Goal: Task Accomplishment & Management: Manage account settings

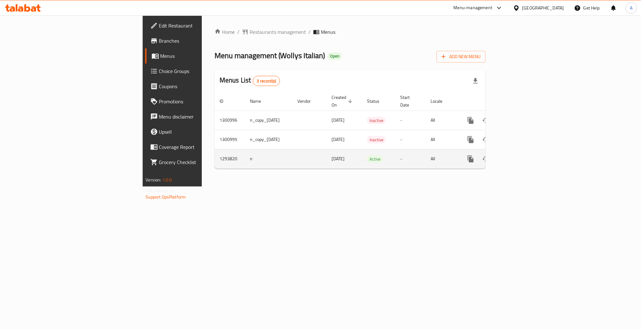
click at [524, 152] on link "enhanced table" at bounding box center [515, 158] width 15 height 15
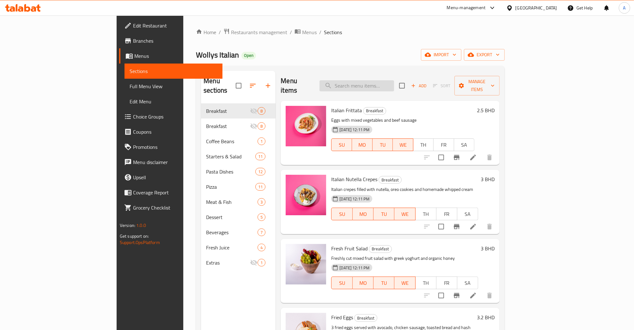
click at [377, 80] on input "search" at bounding box center [357, 85] width 75 height 11
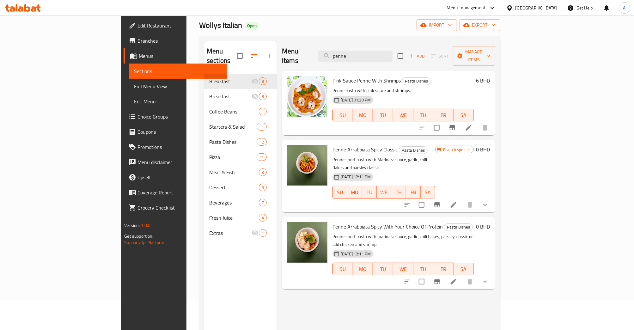
scroll to position [42, 0]
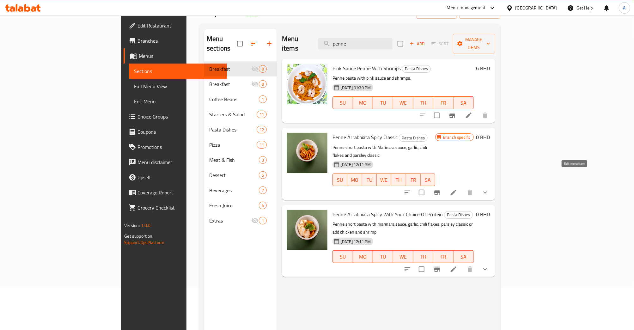
type input "penne"
click at [445, 185] on button "Branch-specific-item" at bounding box center [437, 192] width 15 height 15
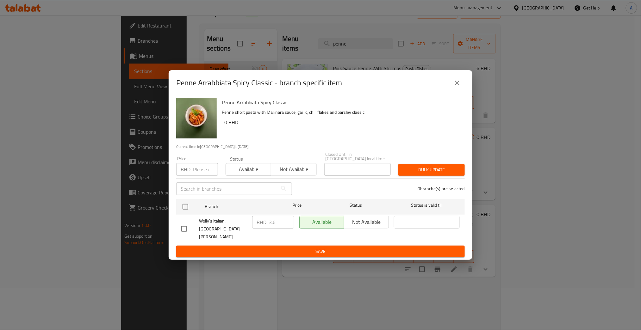
click at [200, 165] on input "number" at bounding box center [205, 169] width 25 height 13
type input "0"
click at [190, 211] on input "checkbox" at bounding box center [185, 206] width 13 height 13
checkbox input "true"
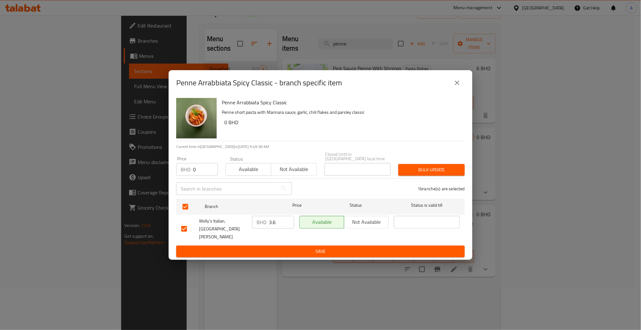
click at [442, 171] on span "Bulk update" at bounding box center [431, 170] width 56 height 8
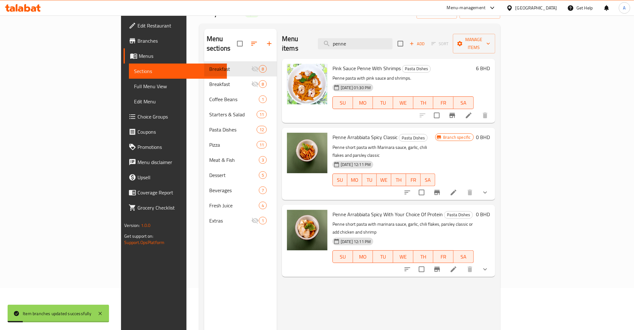
click at [463, 187] on li at bounding box center [454, 192] width 18 height 11
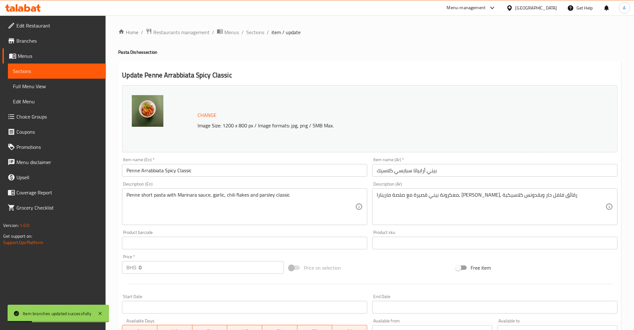
scroll to position [162, 0]
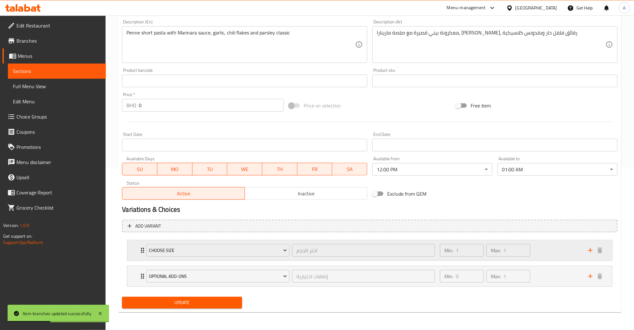
click at [575, 258] on div "Min: 1 ​ Max: 1 ​" at bounding box center [510, 250] width 148 height 20
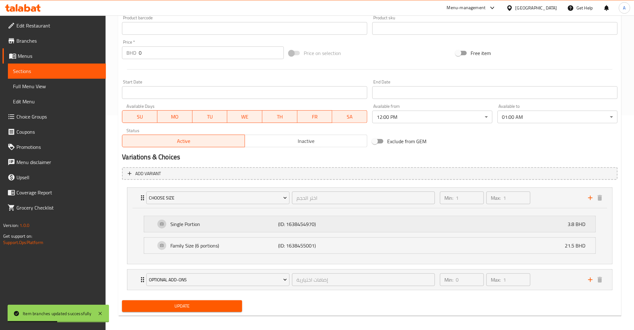
scroll to position [218, 0]
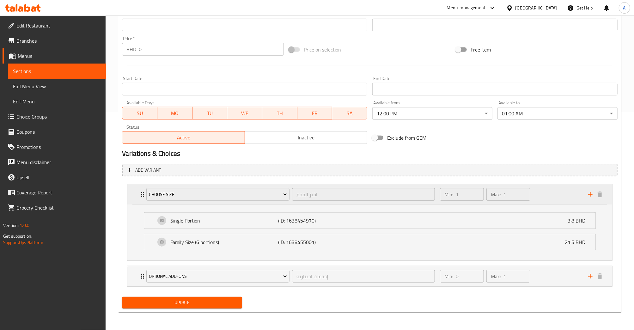
click at [548, 200] on div "Min: 1 ​ Max: 1 ​" at bounding box center [510, 194] width 148 height 20
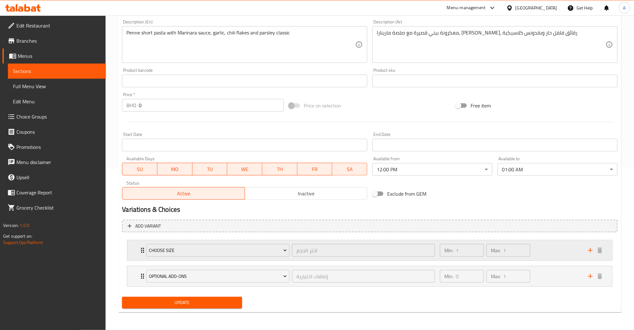
click at [543, 242] on div "Min: 1 ​ Max: 1 ​" at bounding box center [510, 250] width 148 height 20
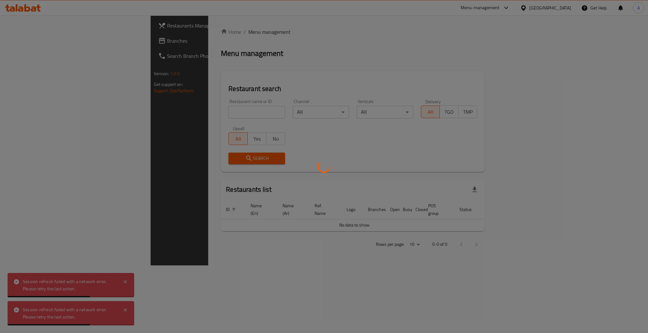
click at [155, 113] on div at bounding box center [324, 166] width 648 height 333
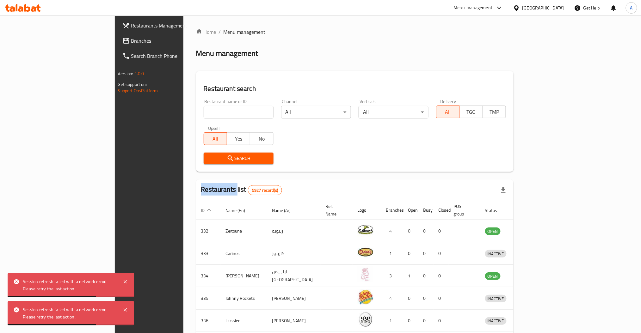
click at [155, 113] on div at bounding box center [320, 166] width 641 height 333
click at [196, 113] on div "Home / Menu management Menu management Restaurant search Restaurant name or ID …" at bounding box center [355, 247] width 318 height 438
click at [204, 113] on input "search" at bounding box center [239, 112] width 70 height 13
type input "aloosh"
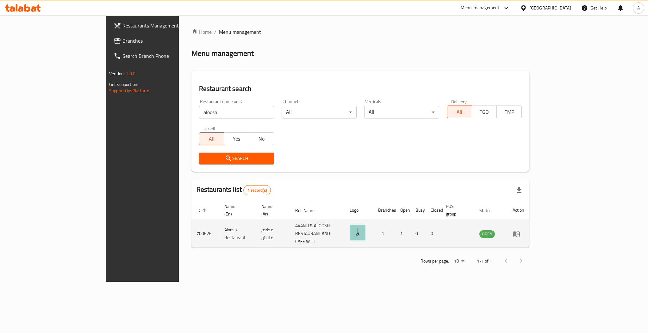
click at [529, 220] on td "enhanced table" at bounding box center [518, 234] width 22 height 28
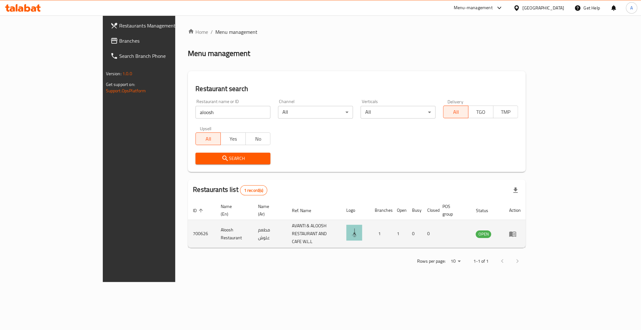
click at [516, 230] on icon "enhanced table" at bounding box center [513, 234] width 8 height 8
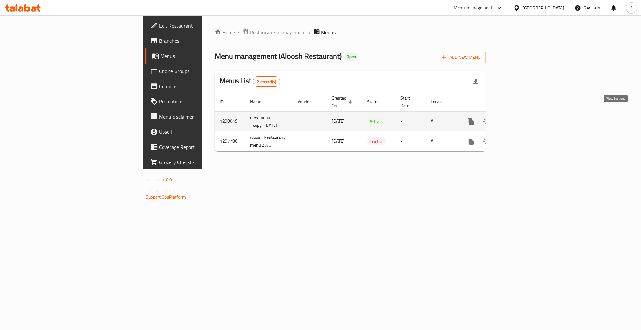
click at [524, 119] on link "enhanced table" at bounding box center [516, 121] width 15 height 15
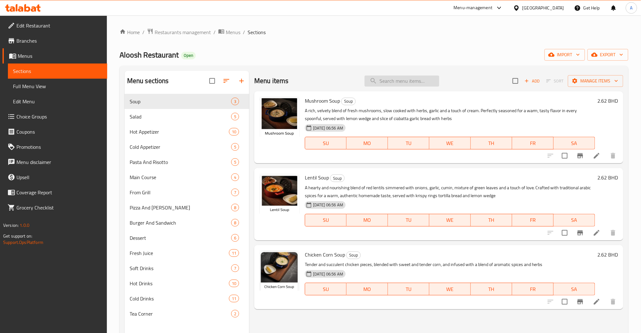
click at [415, 80] on input "search" at bounding box center [402, 81] width 75 height 11
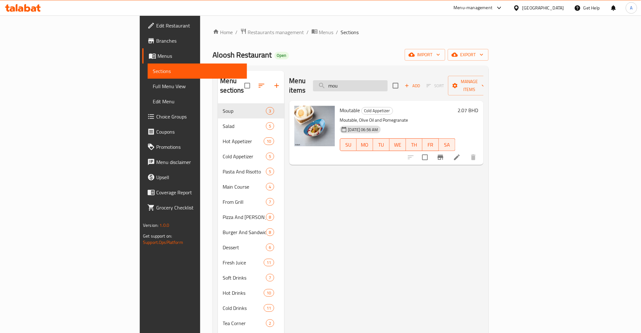
click at [388, 85] on input "mou" at bounding box center [350, 85] width 75 height 11
drag, startPoint x: 403, startPoint y: 84, endPoint x: 317, endPoint y: 85, distance: 85.1
click at [335, 85] on div "Menu items mou Add Sort Manage items" at bounding box center [386, 86] width 194 height 30
drag, startPoint x: 405, startPoint y: 85, endPoint x: 321, endPoint y: 100, distance: 85.5
click at [327, 99] on div "Menu items hal Add Sort Manage items Sahalab Hot Drinks Sahalab, a popular Midd…" at bounding box center [383, 237] width 199 height 333
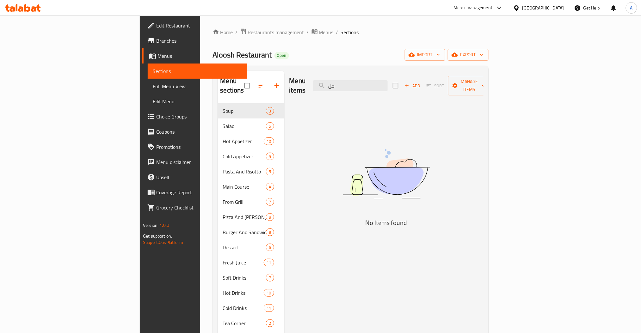
type input "ح"
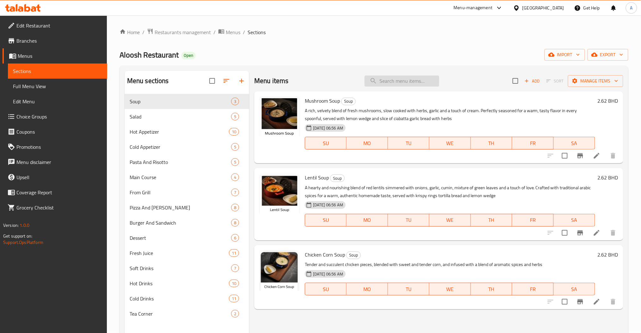
click at [399, 82] on input "search" at bounding box center [402, 81] width 75 height 11
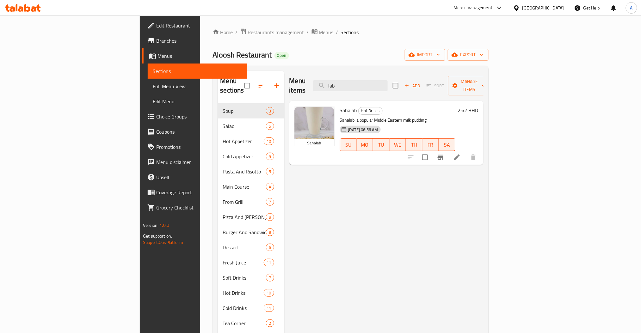
drag, startPoint x: 408, startPoint y: 78, endPoint x: 301, endPoint y: 102, distance: 109.6
click at [321, 97] on div "Menu items lab Add Sort Manage items Sahalab Hot Drinks Sahalab, a popular Midd…" at bounding box center [383, 237] width 199 height 333
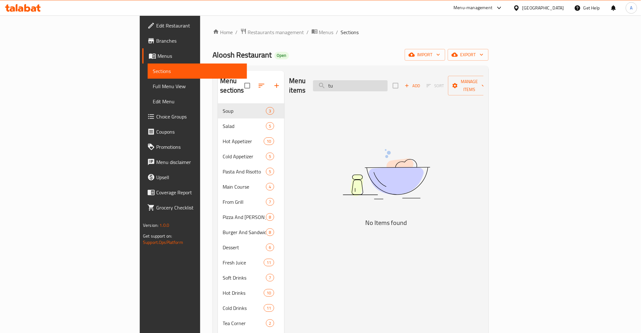
type input "t"
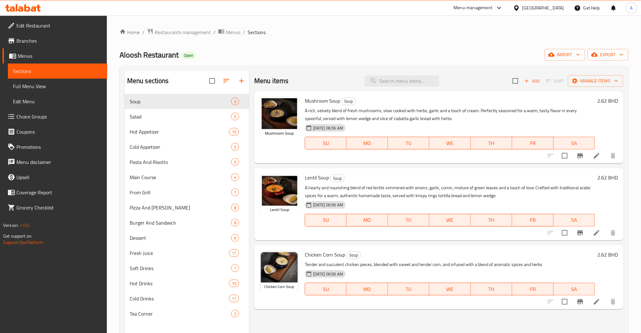
click at [386, 91] on div "Mushroom Soup Soup A rich, velvety blend of fresh mushrooms, slow cooked with h…" at bounding box center [438, 127] width 369 height 72
click at [395, 79] on input "search" at bounding box center [402, 81] width 75 height 11
click at [405, 84] on input "search" at bounding box center [402, 81] width 75 height 11
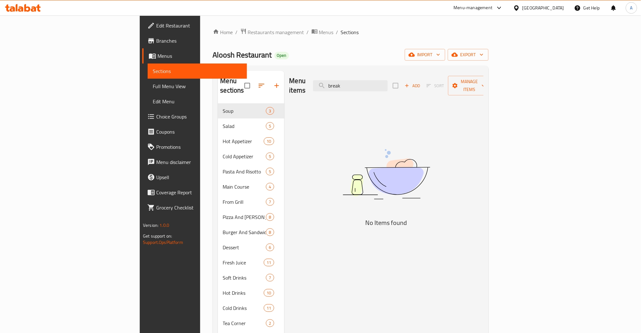
drag, startPoint x: 350, startPoint y: 82, endPoint x: 325, endPoint y: 81, distance: 25.6
click at [347, 82] on div "Menu items break Add Sort Manage items" at bounding box center [386, 86] width 194 height 30
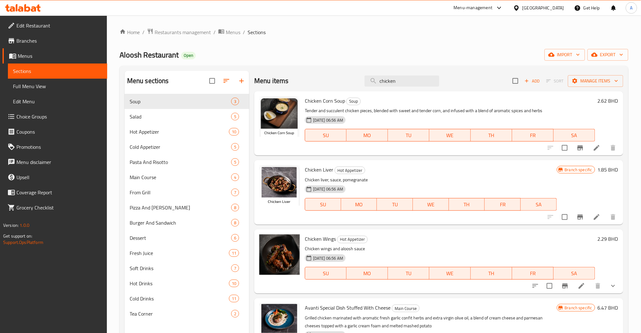
drag, startPoint x: 396, startPoint y: 83, endPoint x: 327, endPoint y: 97, distance: 70.1
click at [345, 93] on div "Menu items chicken Add Sort Manage items Chicken Corn Soup Soup Tender and succ…" at bounding box center [436, 237] width 374 height 333
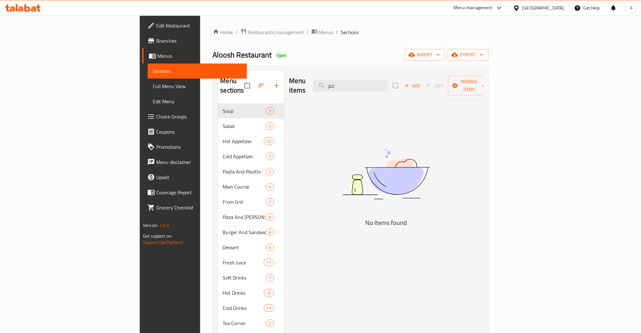
type input "ح"
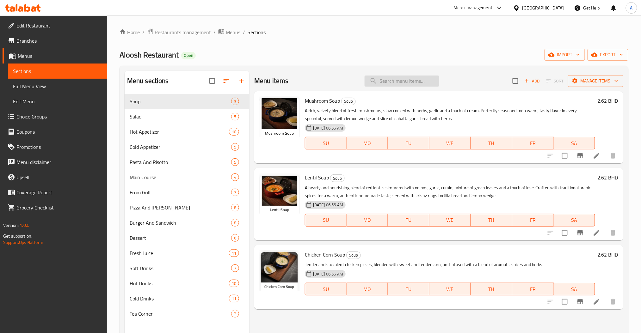
click at [413, 84] on input "search" at bounding box center [402, 81] width 75 height 11
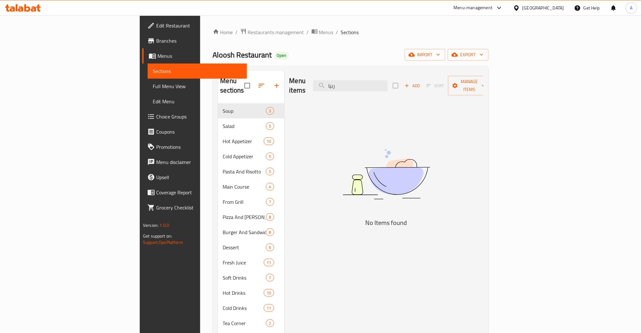
drag, startPoint x: 413, startPoint y: 84, endPoint x: 279, endPoint y: 89, distance: 134.2
click at [310, 85] on div "Menu items ربيا Add Sort Manage items" at bounding box center [386, 86] width 194 height 30
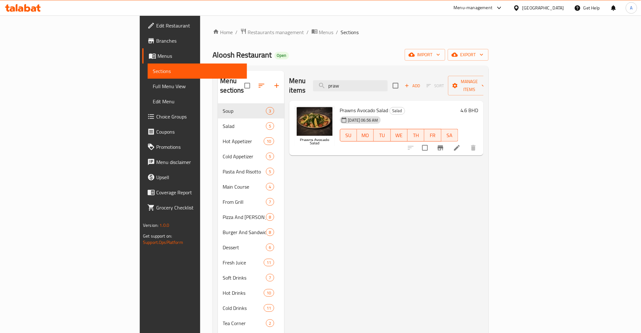
drag, startPoint x: 386, startPoint y: 81, endPoint x: 326, endPoint y: 85, distance: 60.3
click at [326, 85] on div "Menu items praw Add Sort Manage items" at bounding box center [386, 86] width 194 height 30
click at [377, 80] on input "praw" at bounding box center [350, 85] width 75 height 11
click at [388, 81] on input "praw" at bounding box center [350, 85] width 75 height 11
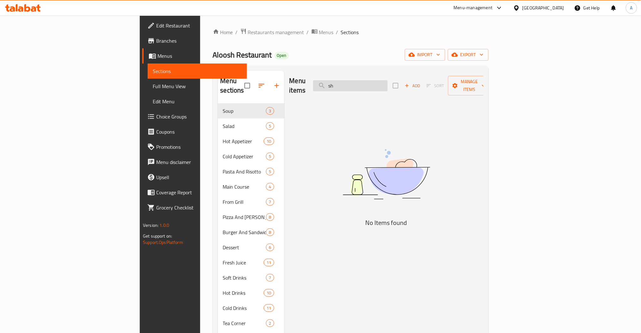
type input "s"
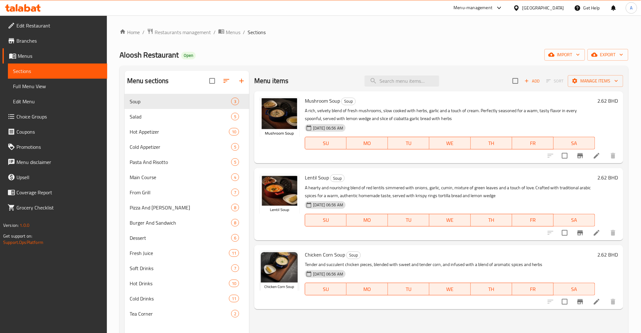
click at [418, 91] on div "Menu items Add Sort Manage items" at bounding box center [438, 81] width 369 height 21
click at [417, 85] on input "search" at bounding box center [402, 81] width 75 height 11
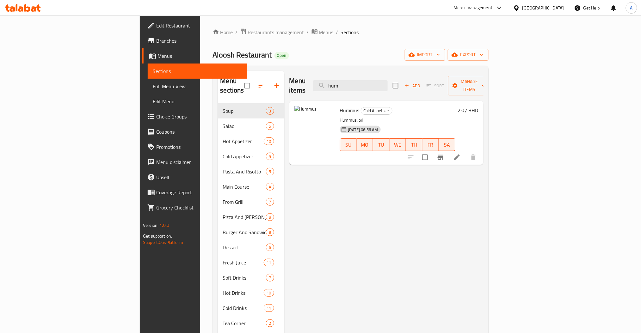
drag, startPoint x: 383, startPoint y: 83, endPoint x: 271, endPoint y: 90, distance: 112.5
click at [355, 86] on div "Menu items hum Add Sort Manage items" at bounding box center [386, 86] width 194 height 30
drag, startPoint x: 390, startPoint y: 80, endPoint x: 334, endPoint y: 80, distance: 55.6
click at [350, 80] on div "Menu items متب Add Sort Manage items" at bounding box center [386, 86] width 194 height 30
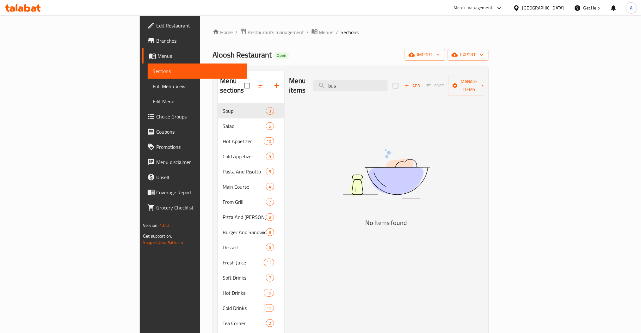
drag, startPoint x: 399, startPoint y: 83, endPoint x: 339, endPoint y: 82, distance: 59.8
click at [351, 83] on div "Menu items bus Add Sort Manage items" at bounding box center [386, 86] width 194 height 30
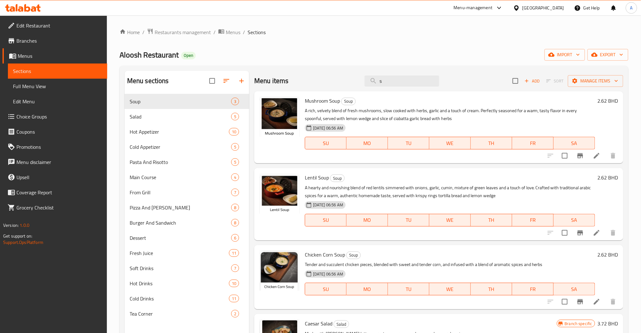
drag, startPoint x: 397, startPoint y: 79, endPoint x: 297, endPoint y: 75, distance: 100.7
click at [311, 77] on div "Menu items s Add Sort Manage items" at bounding box center [438, 81] width 369 height 21
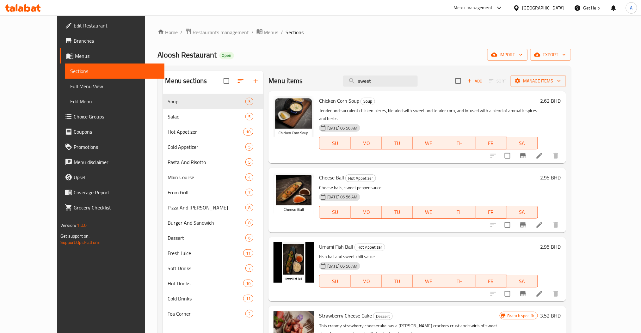
drag, startPoint x: 399, startPoint y: 82, endPoint x: 326, endPoint y: 70, distance: 74.2
click at [327, 71] on div "Menu sections Soup 3 Salad 5 Hot Appetizer 10 Cold Appetizer 5 Pasta And Risott…" at bounding box center [364, 237] width 413 height 343
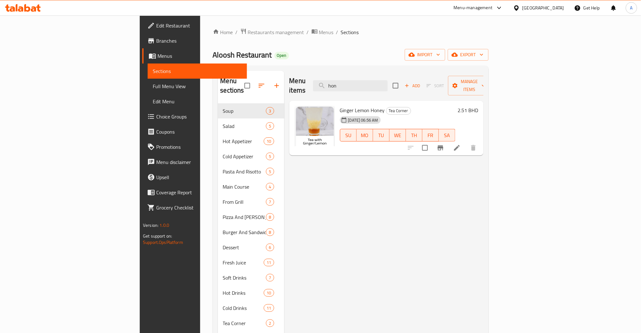
drag, startPoint x: 400, startPoint y: 84, endPoint x: 332, endPoint y: 82, distance: 68.3
click at [341, 83] on div "Menu items hon Add Sort Manage items" at bounding box center [386, 86] width 194 height 30
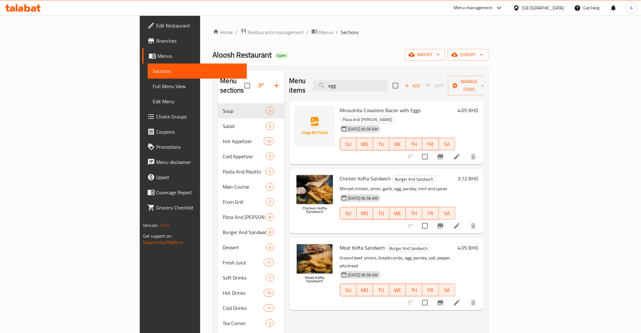
drag, startPoint x: 406, startPoint y: 84, endPoint x: 301, endPoint y: 86, distance: 104.4
click at [303, 86] on div "Menu items egg Add Sort Manage items" at bounding box center [386, 86] width 194 height 30
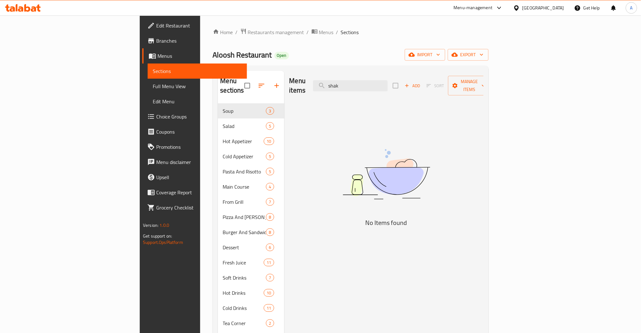
drag, startPoint x: 403, startPoint y: 83, endPoint x: 331, endPoint y: 90, distance: 73.1
click at [338, 88] on div "Menu items shak Add Sort Manage items" at bounding box center [386, 86] width 194 height 30
click at [399, 74] on div "Menu items shak Add Sort Manage items" at bounding box center [386, 86] width 194 height 30
click at [343, 87] on div "Menu items shak Add Sort Manage items" at bounding box center [386, 86] width 194 height 30
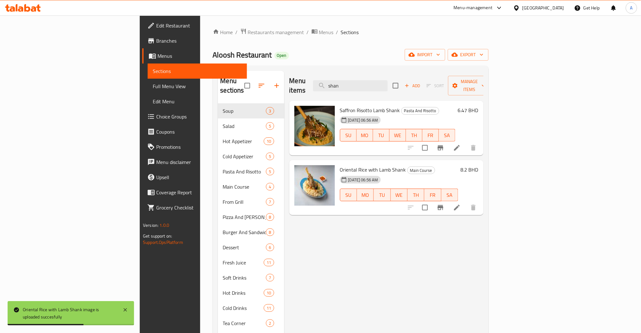
drag, startPoint x: 391, startPoint y: 83, endPoint x: 331, endPoint y: 82, distance: 60.1
click at [348, 80] on div "Menu items shan Add Sort Manage items" at bounding box center [386, 86] width 194 height 30
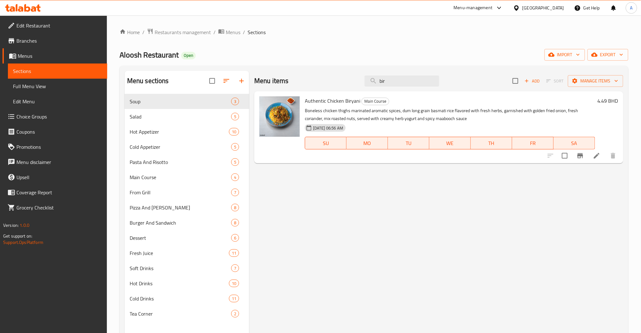
drag, startPoint x: 403, startPoint y: 90, endPoint x: 311, endPoint y: 90, distance: 92.0
click at [314, 90] on div "Menu items bir Add Sort Manage items" at bounding box center [438, 81] width 369 height 21
click at [442, 85] on div "Menu items bir Add Sort Manage items" at bounding box center [438, 81] width 369 height 21
click at [387, 78] on input "bir" at bounding box center [402, 81] width 75 height 11
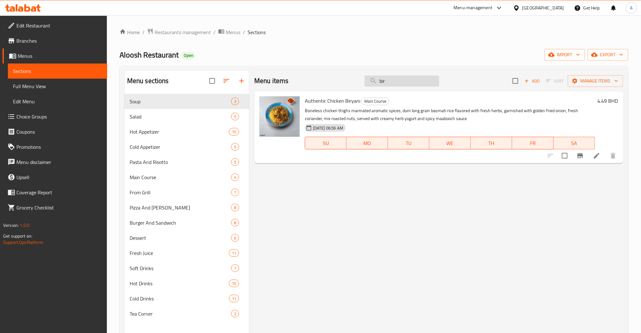
click at [387, 78] on input "bir" at bounding box center [402, 81] width 75 height 11
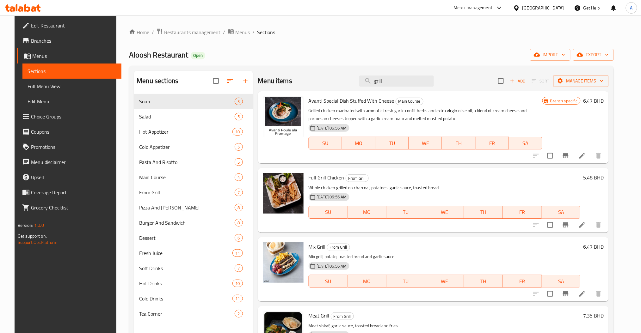
drag, startPoint x: 398, startPoint y: 78, endPoint x: 314, endPoint y: 80, distance: 83.8
click at [338, 80] on div "Menu items grill Add Sort Manage items" at bounding box center [433, 81] width 351 height 21
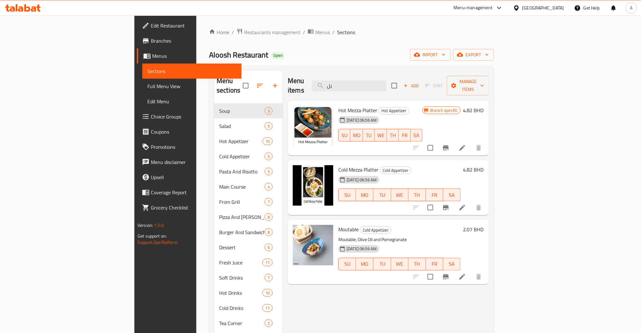
type input "ب"
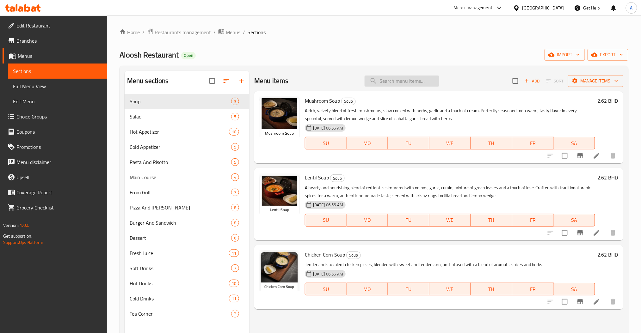
click at [399, 81] on input "search" at bounding box center [402, 81] width 75 height 11
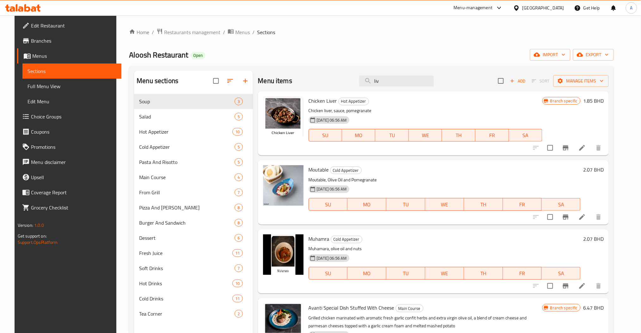
drag, startPoint x: 392, startPoint y: 80, endPoint x: 337, endPoint y: 90, distance: 55.9
click at [346, 87] on div "Menu items liv Add Sort Manage items" at bounding box center [433, 81] width 351 height 21
type input "ق"
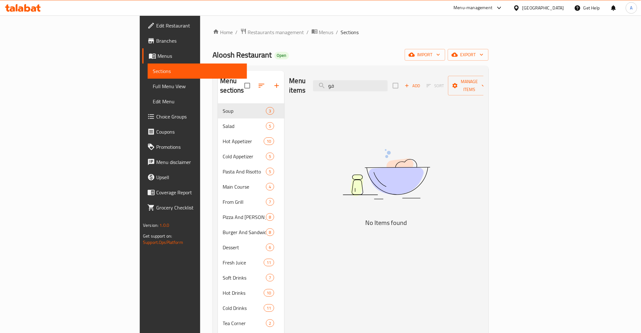
type input "ف"
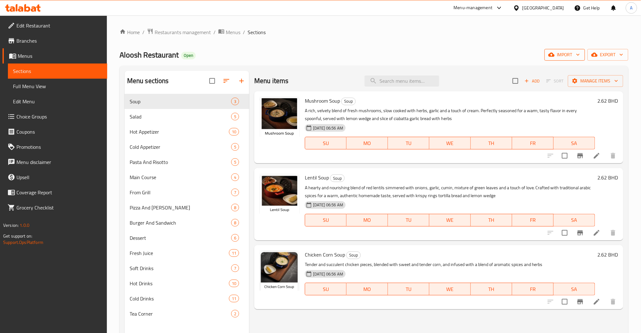
click at [564, 59] on span "import" at bounding box center [565, 55] width 30 height 8
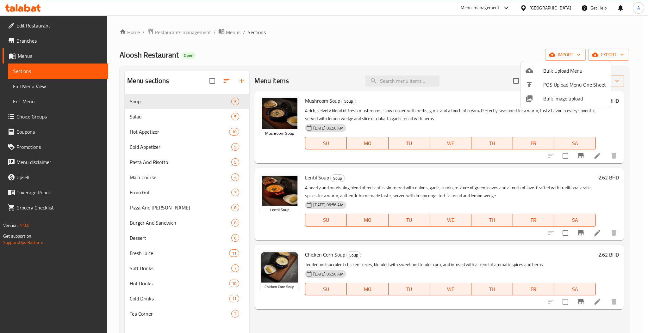
click at [560, 34] on div at bounding box center [324, 166] width 648 height 333
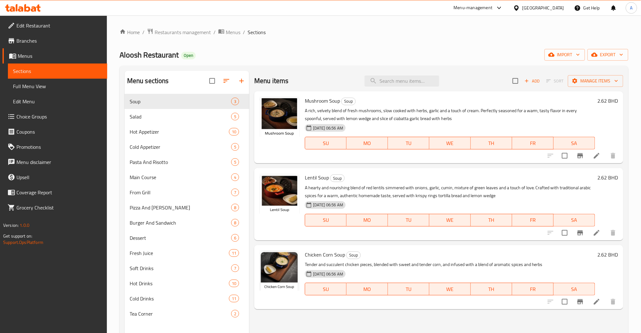
click at [598, 49] on div "Home / Restaurants management / Menus / Sections Aloosh Restaurant Open import …" at bounding box center [374, 218] width 509 height 381
click at [598, 50] on button "export" at bounding box center [607, 55] width 41 height 12
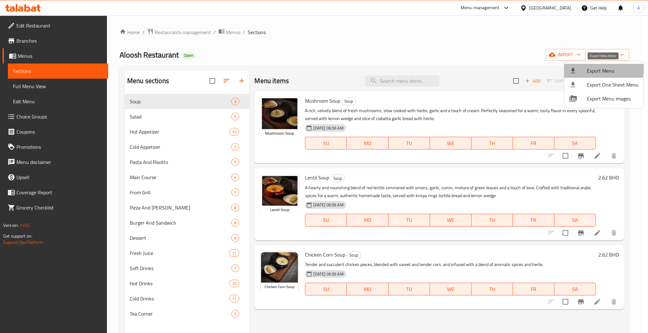
click at [599, 68] on span "Export Menu" at bounding box center [613, 71] width 52 height 8
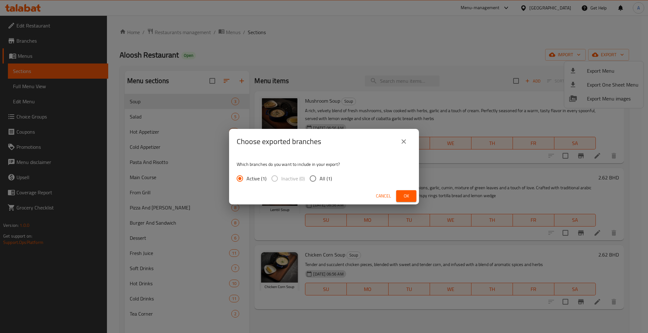
click at [401, 200] on button "Ok" at bounding box center [406, 196] width 20 height 12
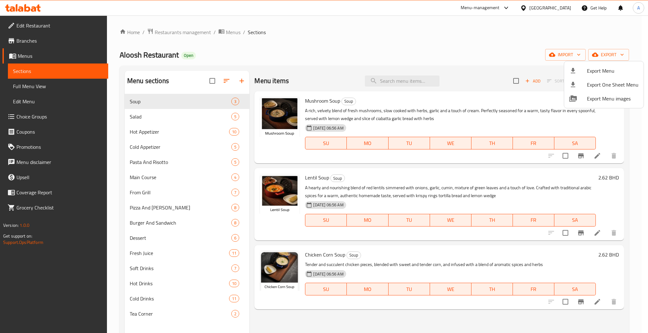
click at [401, 59] on div at bounding box center [324, 166] width 648 height 333
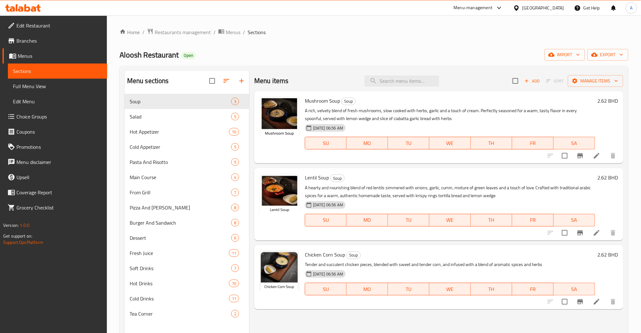
click at [254, 30] on span "Sections" at bounding box center [257, 32] width 18 height 8
click at [177, 30] on span "Restaurants management" at bounding box center [183, 32] width 56 height 8
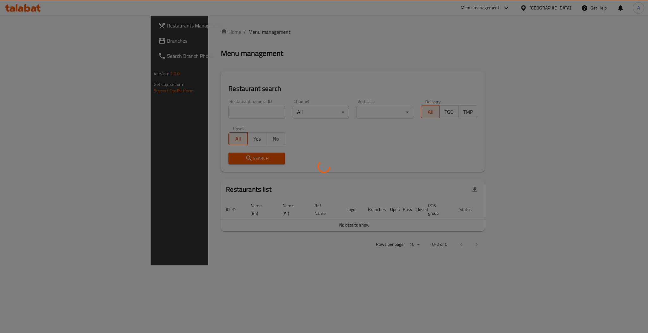
click at [168, 109] on div at bounding box center [324, 166] width 648 height 333
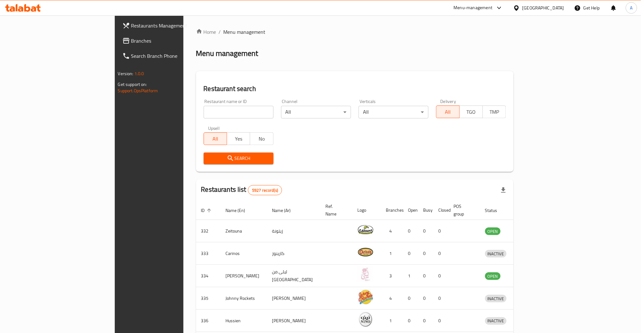
click at [556, 10] on div "[GEOGRAPHIC_DATA]" at bounding box center [543, 7] width 42 height 7
click at [401, 40] on div "Home / Menu management Menu management Restaurant search Restaurant name or ID …" at bounding box center [355, 247] width 318 height 438
